Goal: Information Seeking & Learning: Learn about a topic

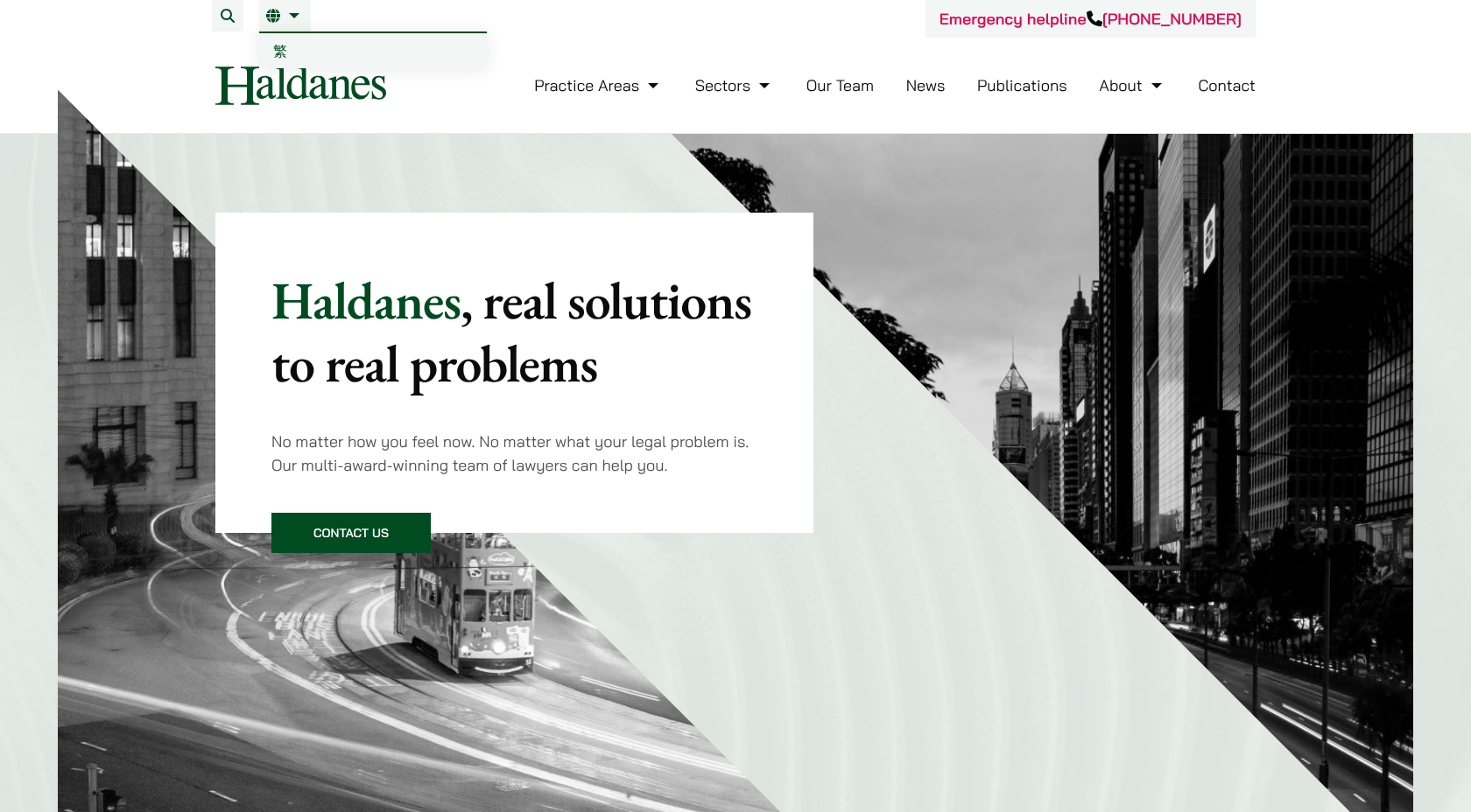
click at [282, 50] on span "繁" at bounding box center [279, 50] width 14 height 17
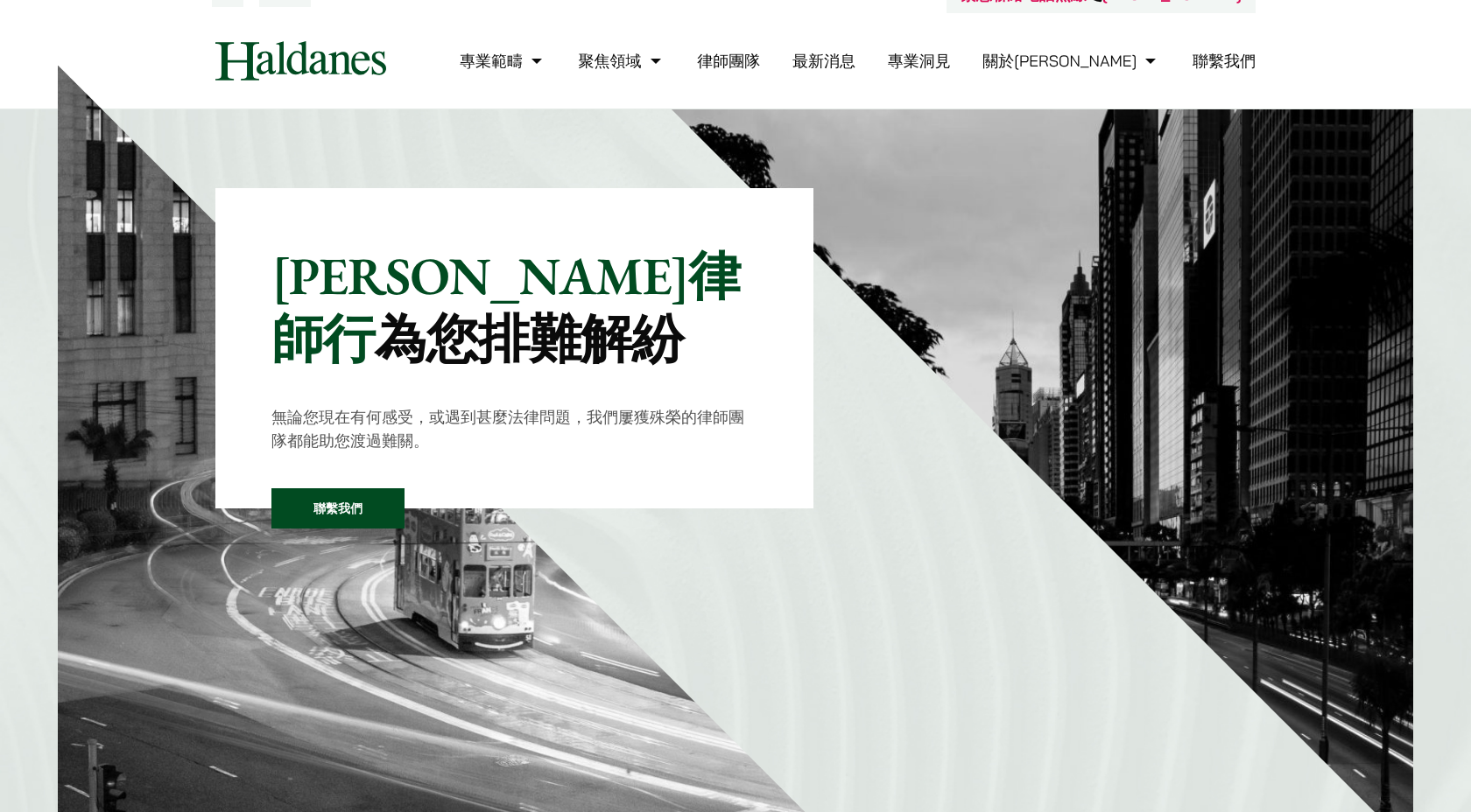
scroll to position [28, 0]
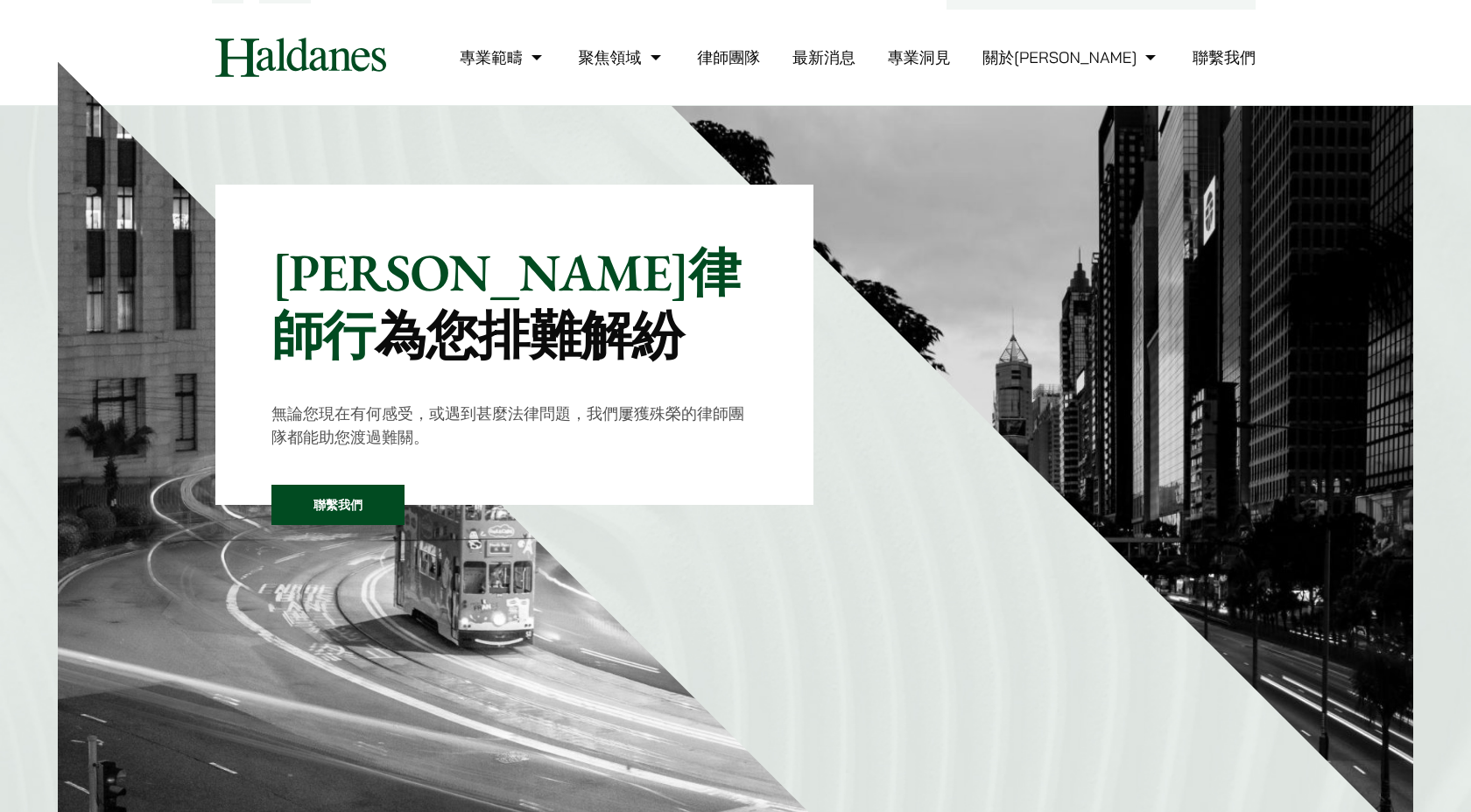
click at [856, 54] on link "最新消息" at bounding box center [823, 57] width 63 height 20
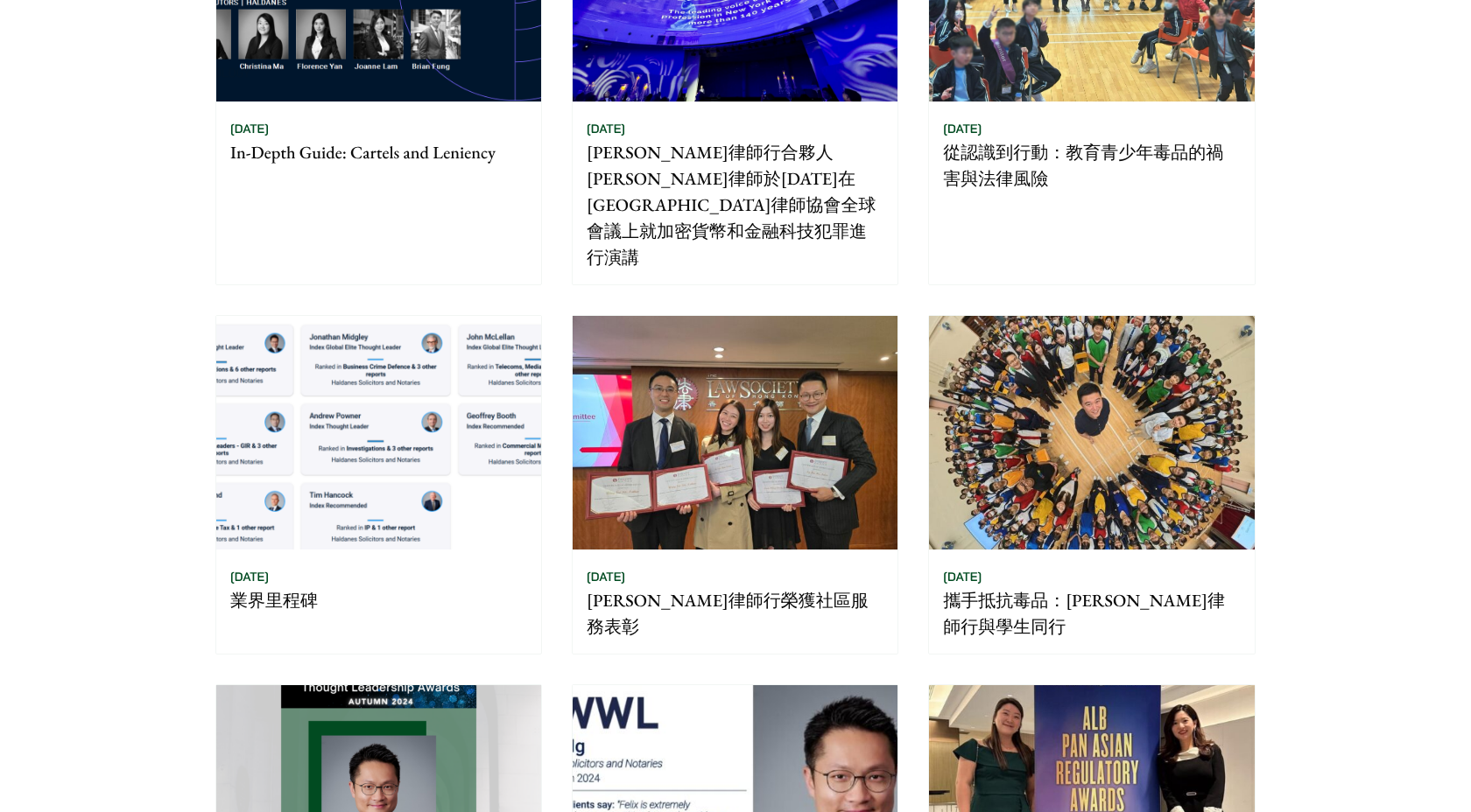
scroll to position [426, 0]
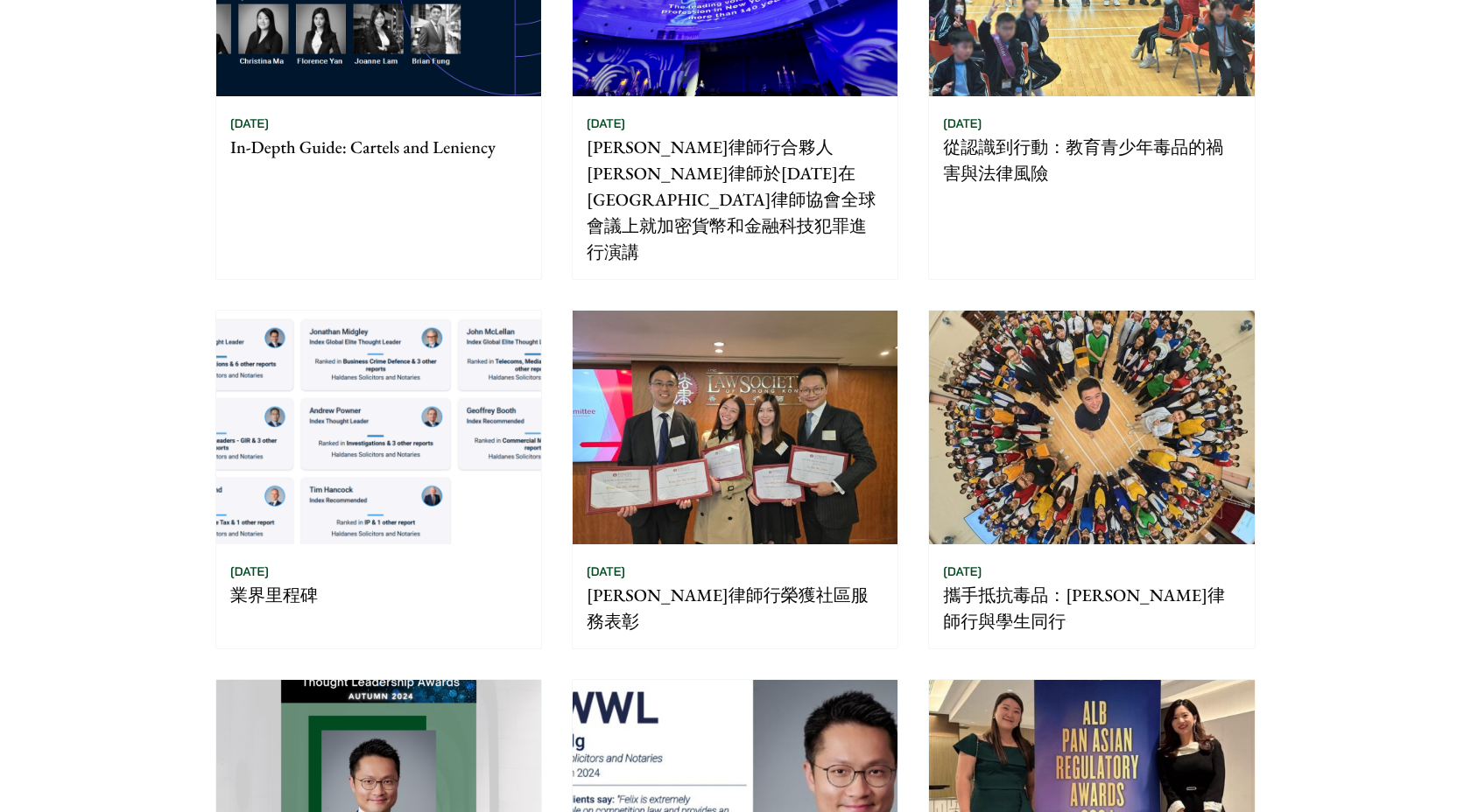
click at [781, 384] on img at bounding box center [735, 427] width 325 height 234
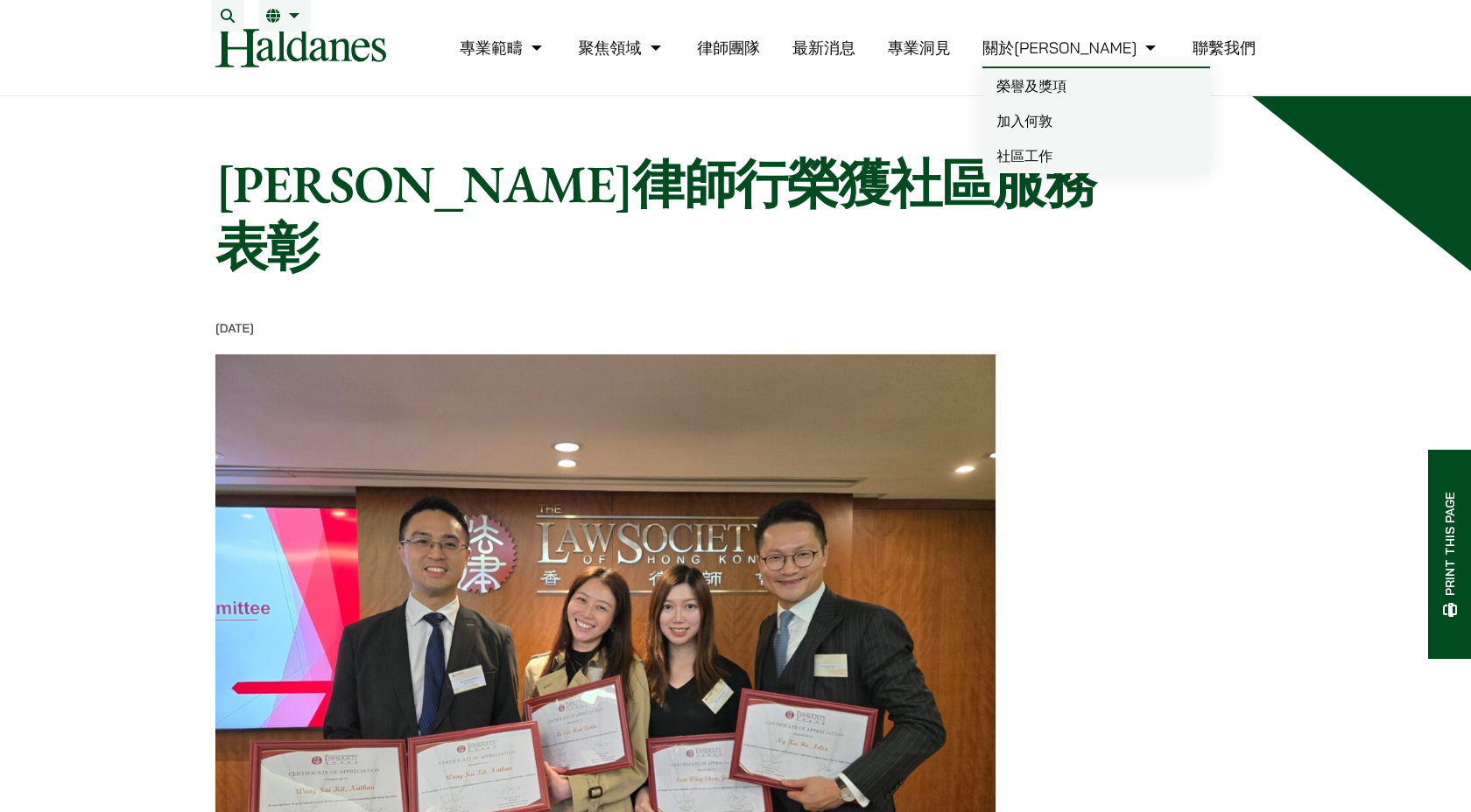
click at [1105, 138] on link "加入何敦" at bounding box center [1096, 121] width 227 height 35
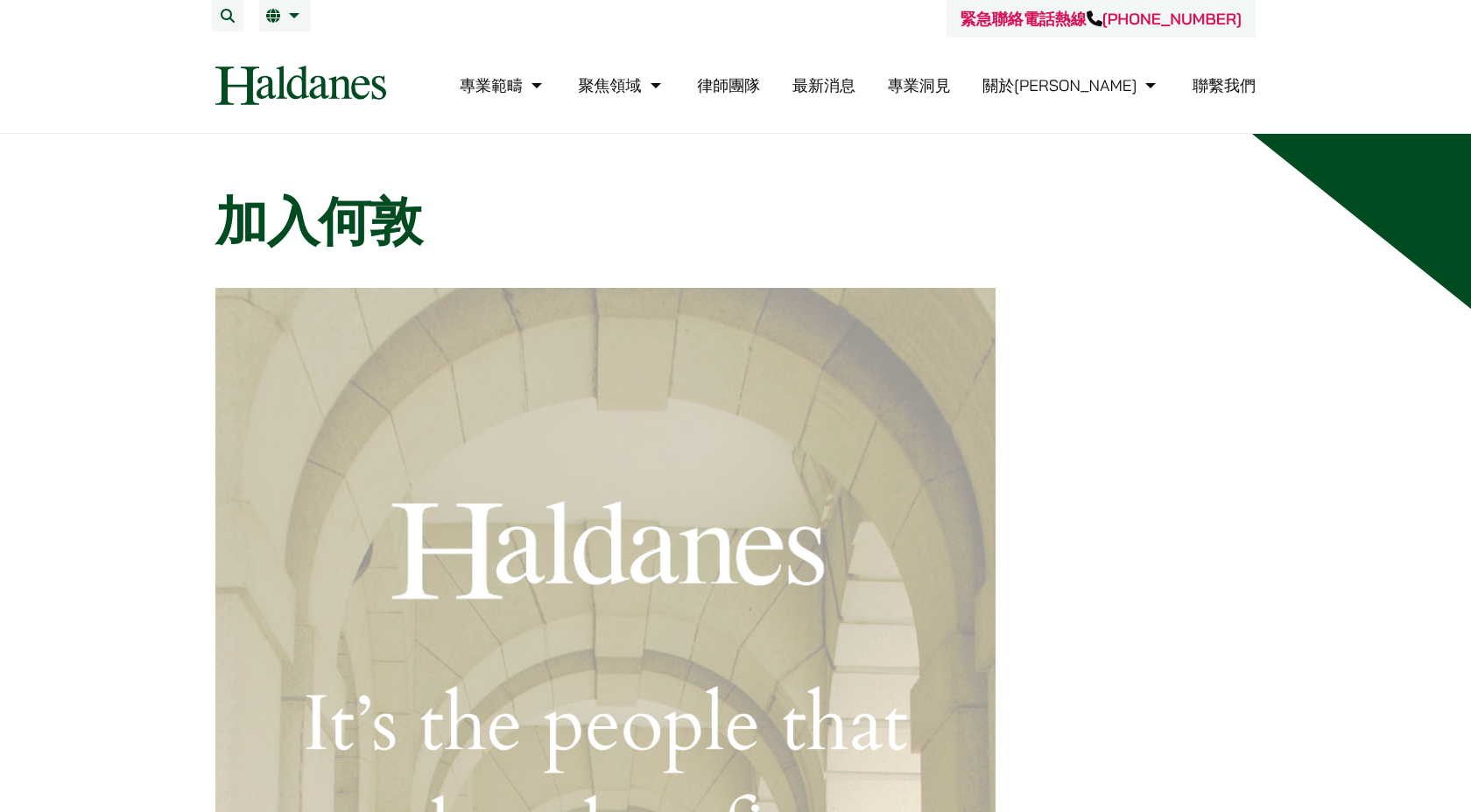
click at [760, 88] on link "律師團隊" at bounding box center [728, 85] width 63 height 20
